Goal: Task Accomplishment & Management: Manage account settings

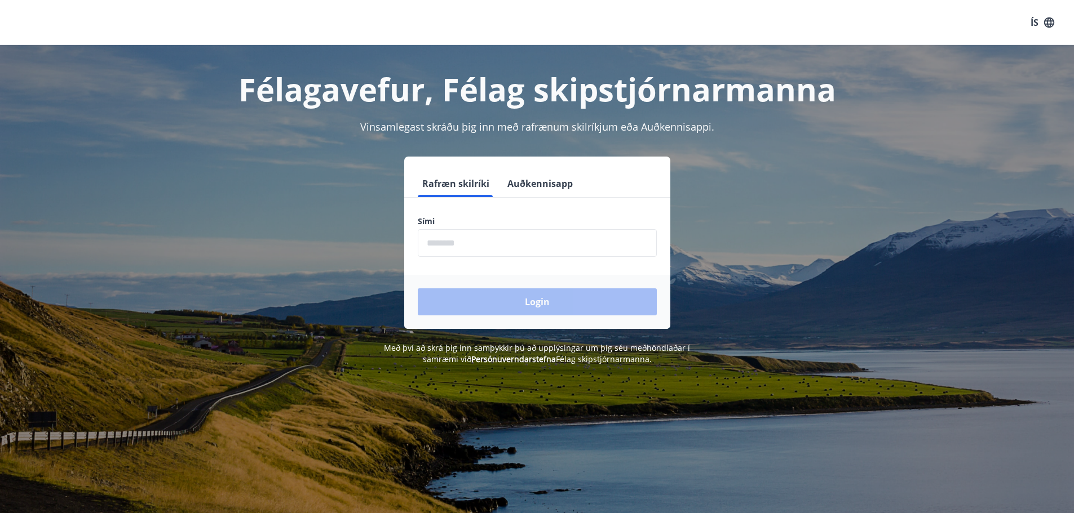
click at [449, 243] on input "phone" at bounding box center [537, 243] width 239 height 28
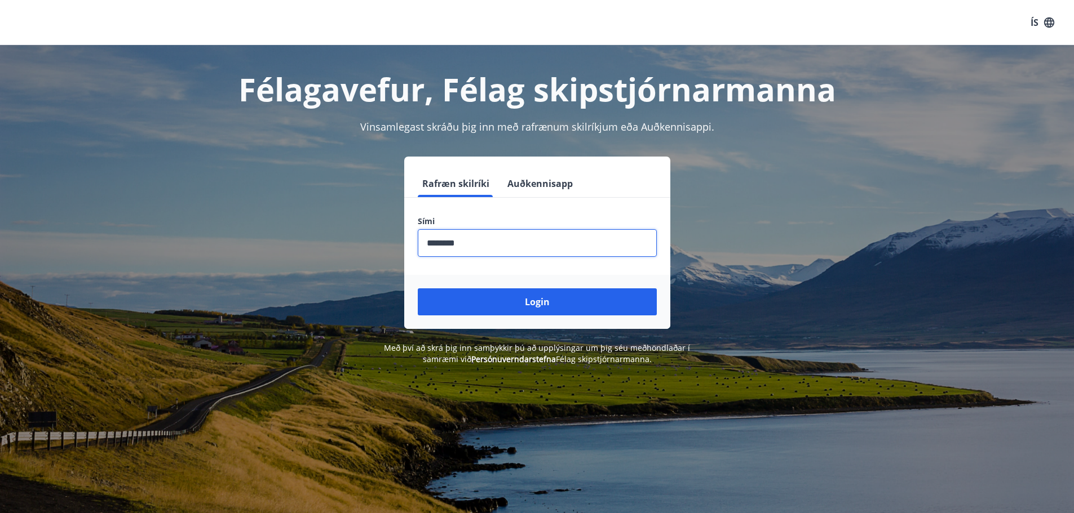
type input "********"
click at [418, 289] on button "Login" at bounding box center [537, 302] width 239 height 27
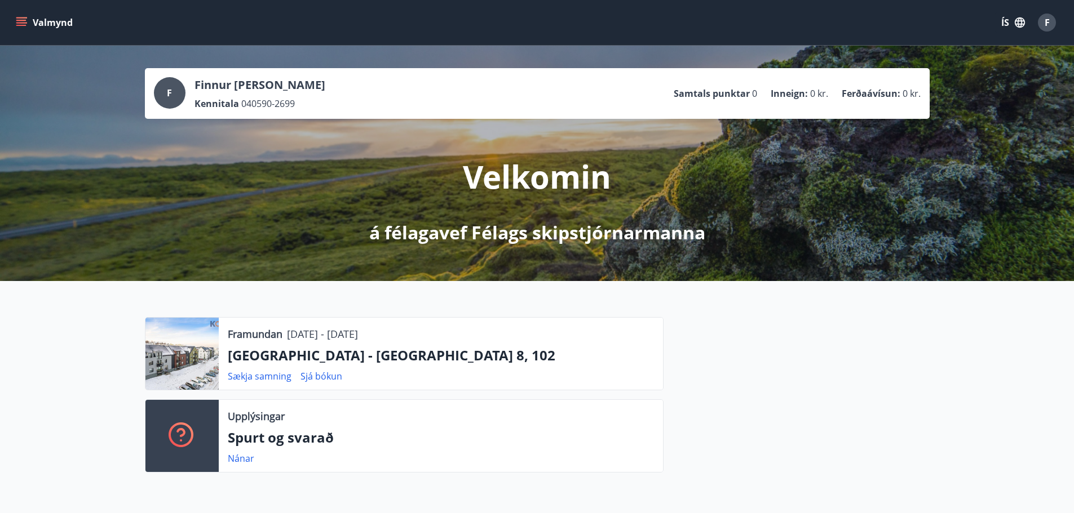
click at [30, 28] on button "Valmynd" at bounding box center [46, 22] width 64 height 20
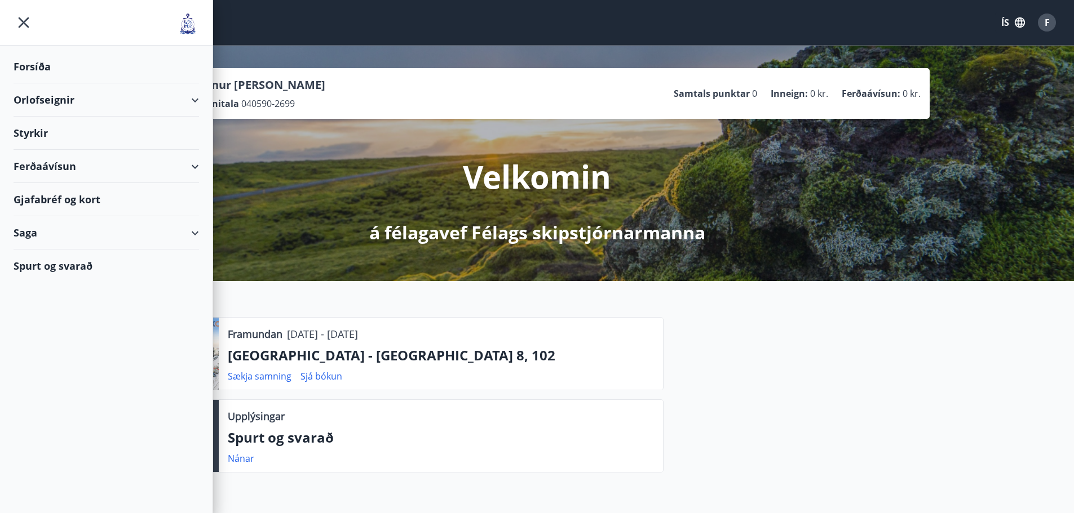
click at [42, 61] on div "Forsíða" at bounding box center [106, 66] width 185 height 33
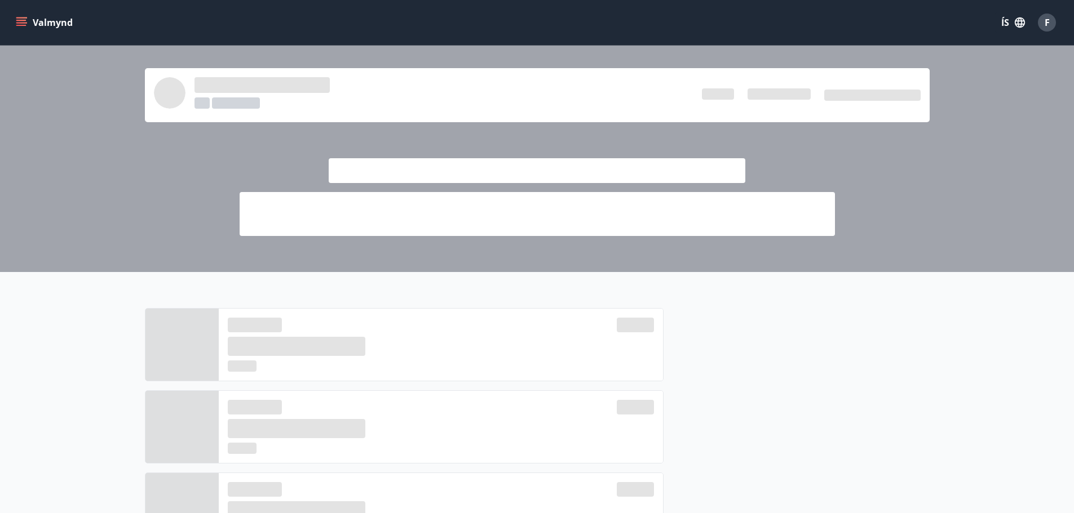
click at [15, 23] on button "Valmynd" at bounding box center [46, 22] width 64 height 20
